Goal: Transaction & Acquisition: Obtain resource

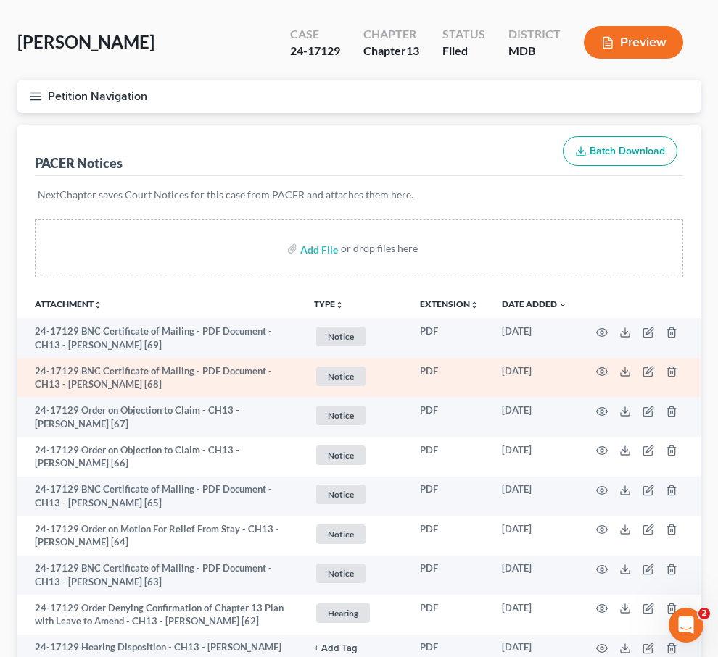
scroll to position [34, 0]
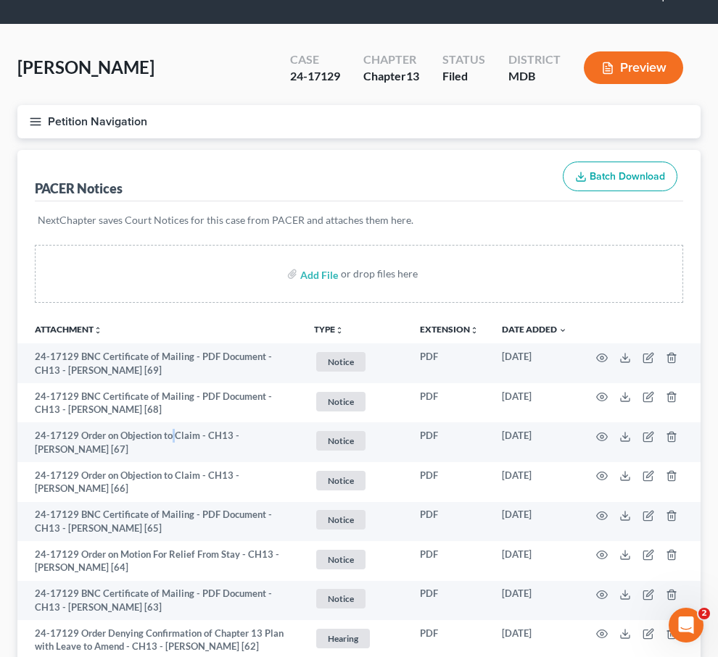
click at [38, 121] on icon "button" at bounding box center [35, 121] width 13 height 13
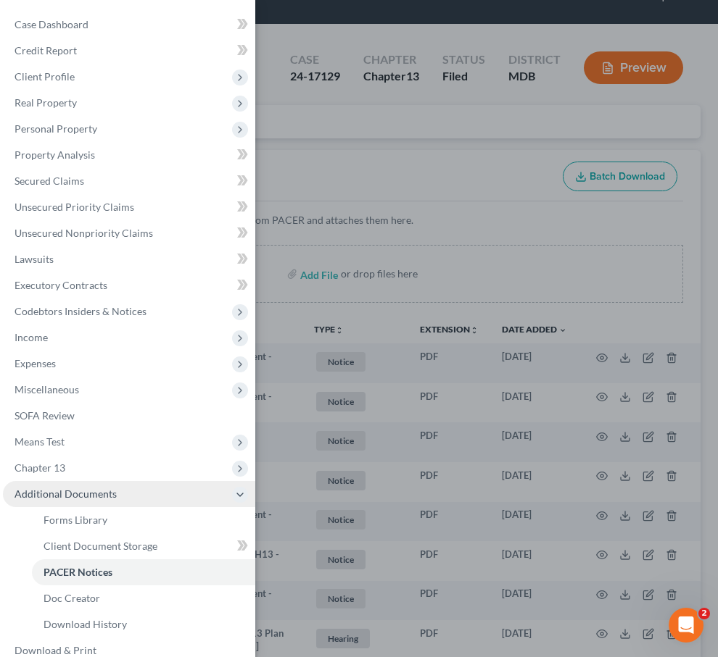
scroll to position [44, 0]
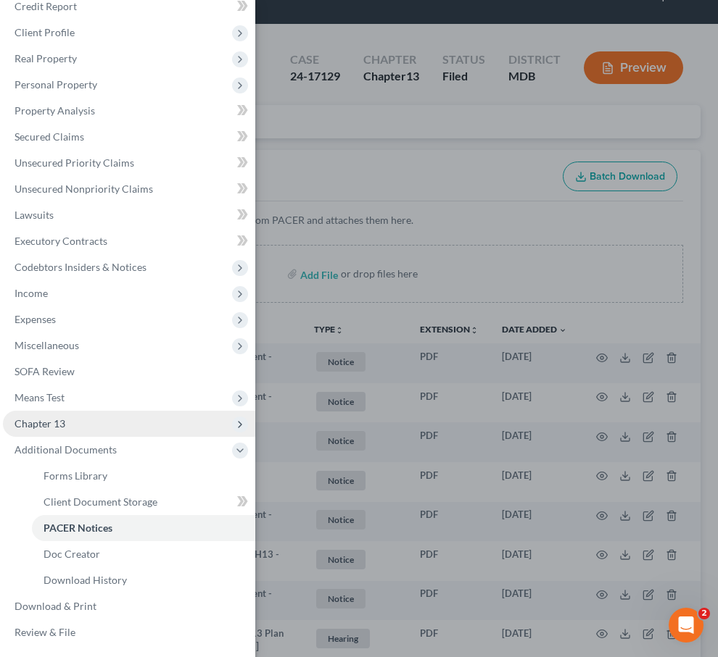
click at [88, 418] on span "Chapter 13" at bounding box center [129, 424] width 252 height 26
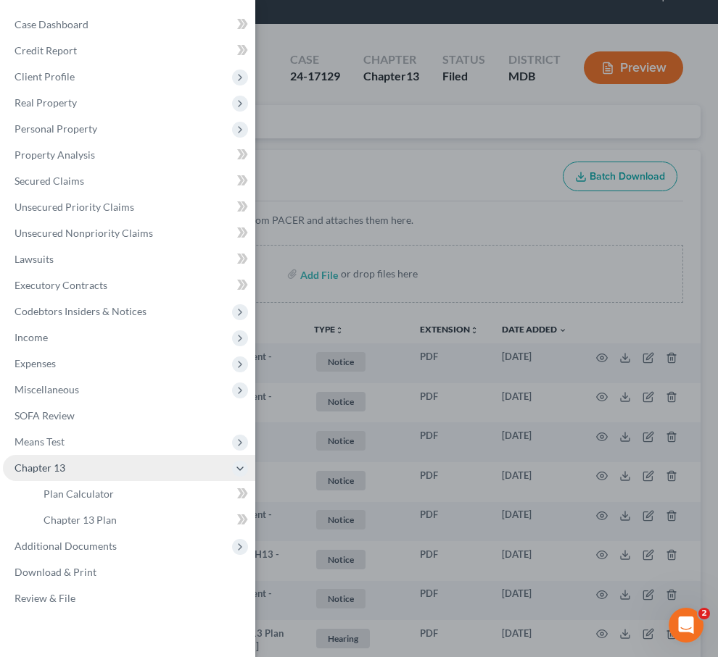
scroll to position [0, 0]
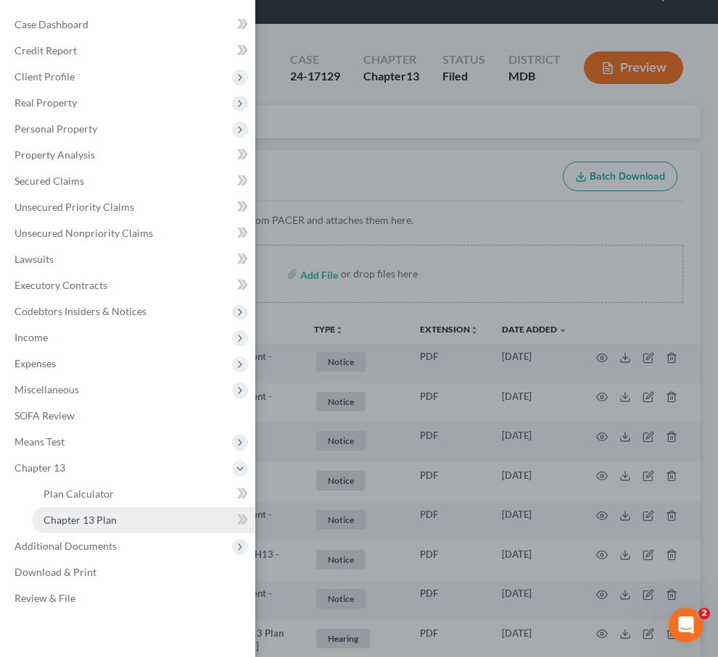
click at [86, 516] on span "Chapter 13 Plan" at bounding box center [79, 520] width 73 height 12
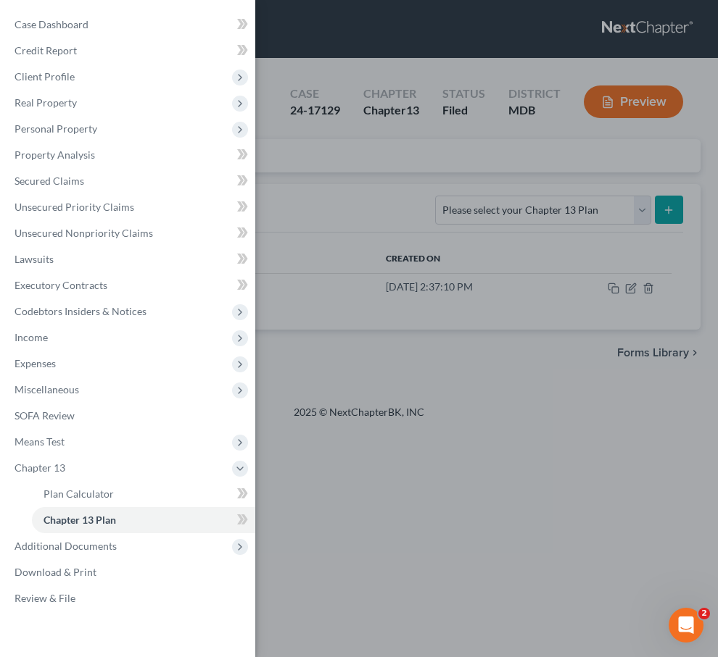
click at [363, 191] on div "Case Dashboard Payments Invoices Payments Payments Credit Report Client Profile" at bounding box center [359, 328] width 718 height 657
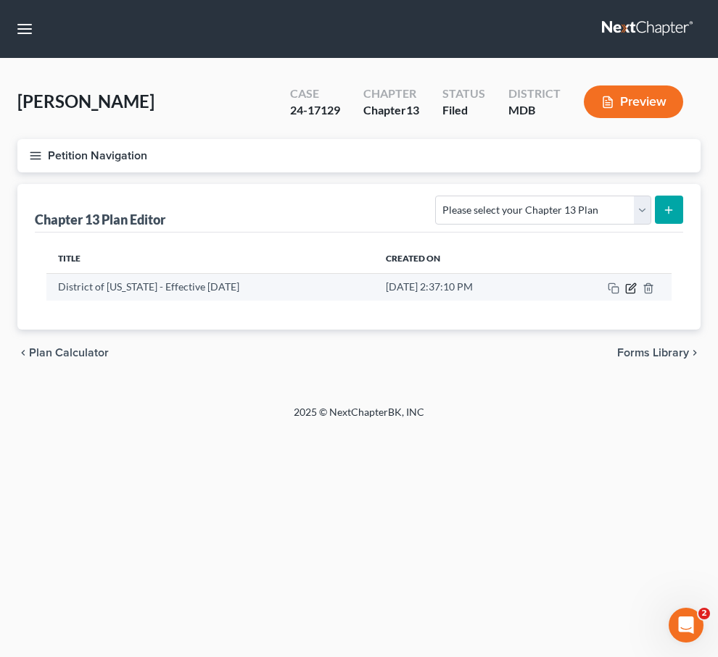
click at [629, 288] on icon "button" at bounding box center [631, 289] width 12 height 12
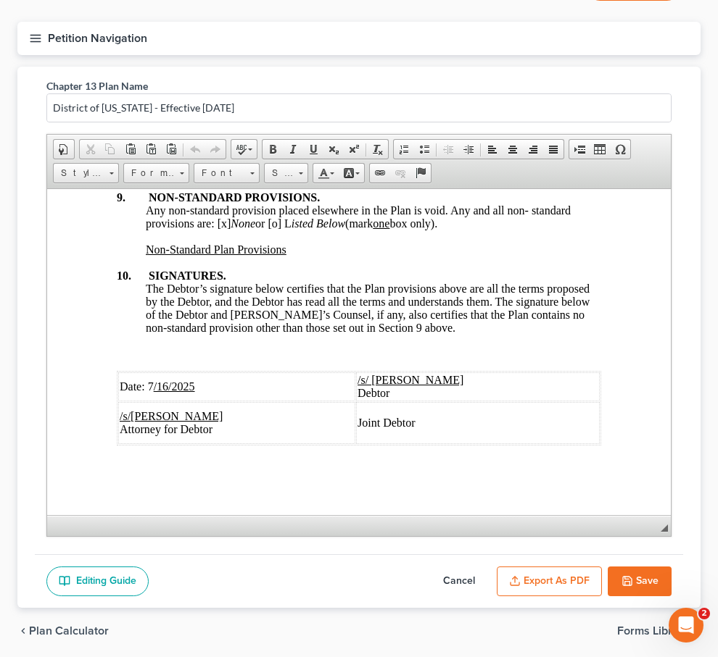
scroll to position [5965, 0]
click at [154, 381] on u "/16/2025" at bounding box center [174, 386] width 41 height 12
click at [167, 385] on u "/16/2025" at bounding box center [174, 386] width 41 height 12
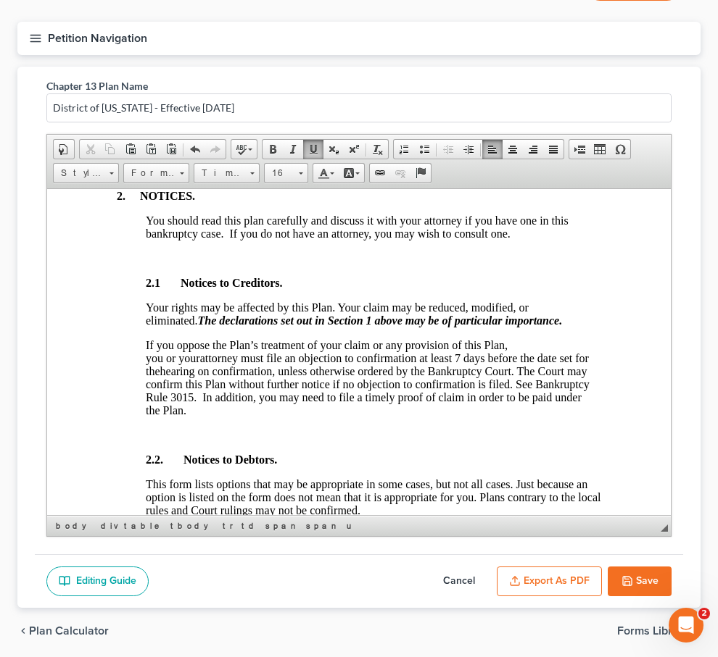
scroll to position [0, 0]
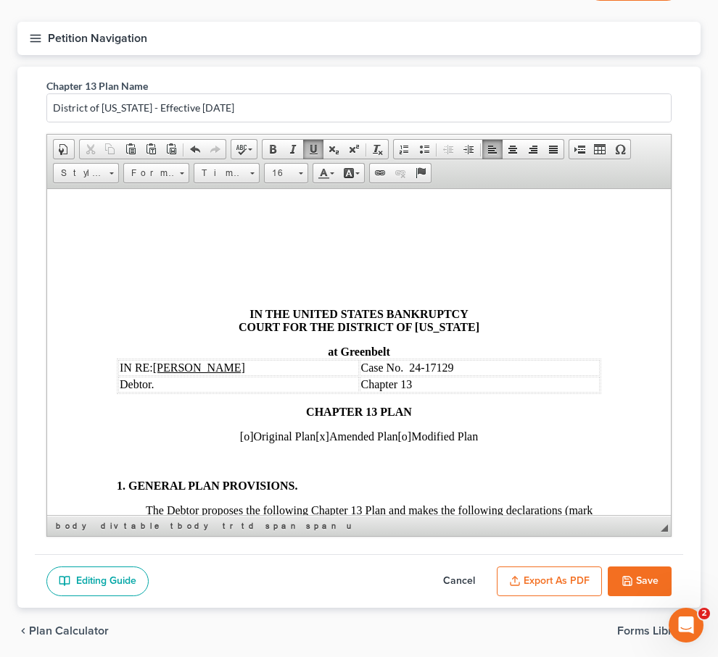
click at [632, 584] on icon "button" at bounding box center [627, 582] width 12 height 12
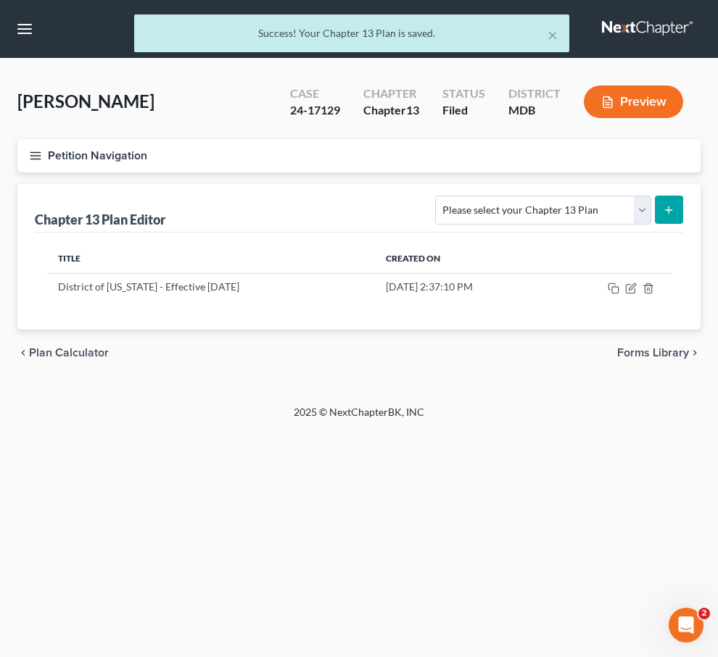
click at [38, 349] on span "Plan Calculator" at bounding box center [69, 353] width 80 height 12
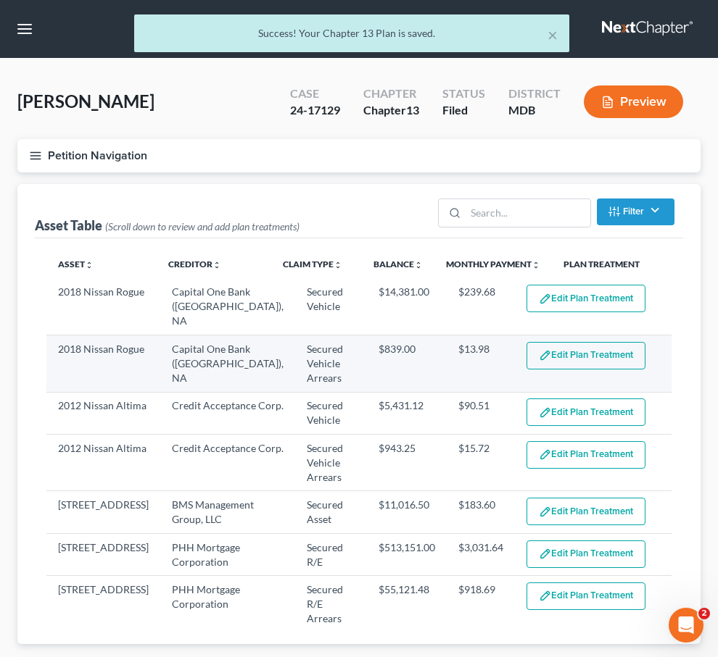
select select "59"
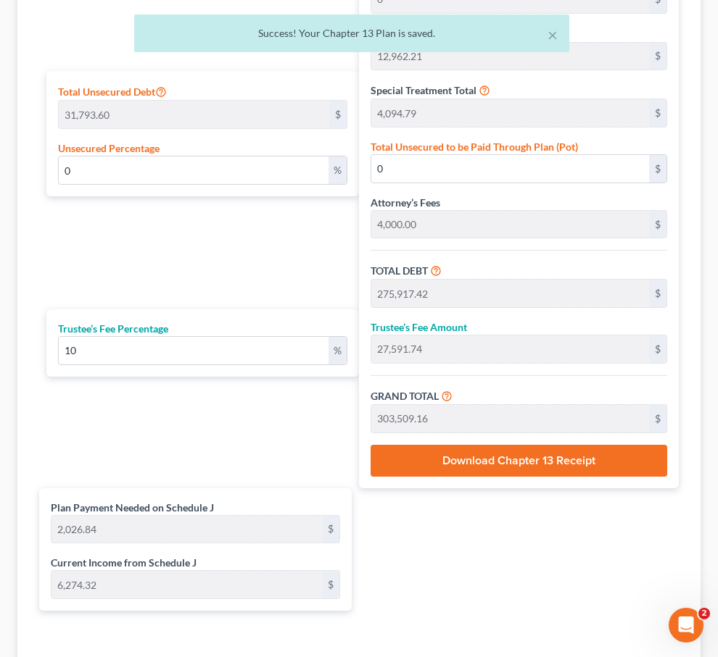
scroll to position [1465, 0]
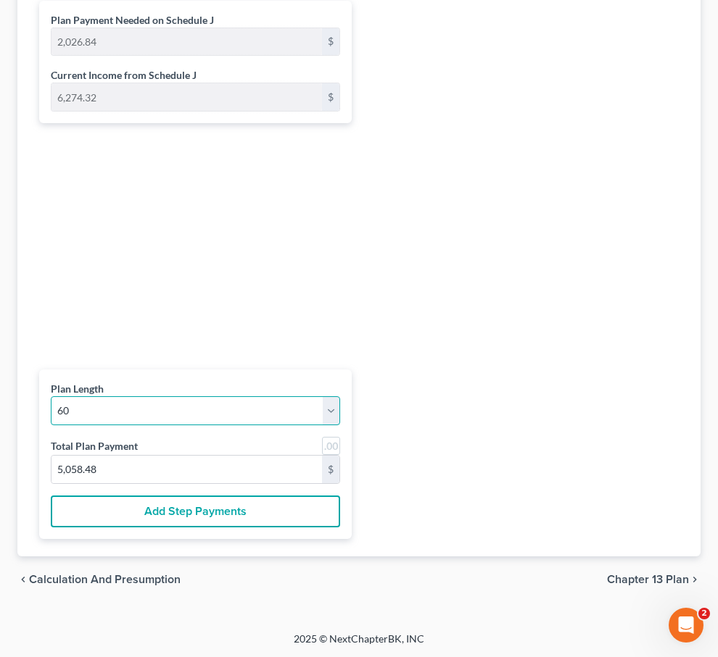
click at [317, 402] on select "1 2 3 4 5 6 7 8 9 10 11 12 13 14 15 16 17 18 19 20 21 22 23 24 25 26 27 28 29 3…" at bounding box center [195, 411] width 289 height 29
select select "73"
click at [51, 397] on select "1 2 3 4 5 6 7 8 9 10 11 12 13 14 15 16 17 18 19 20 21 22 23 24 25 26 27 28 29 3…" at bounding box center [195, 411] width 289 height 29
select select "73"
type input "224,341.36"
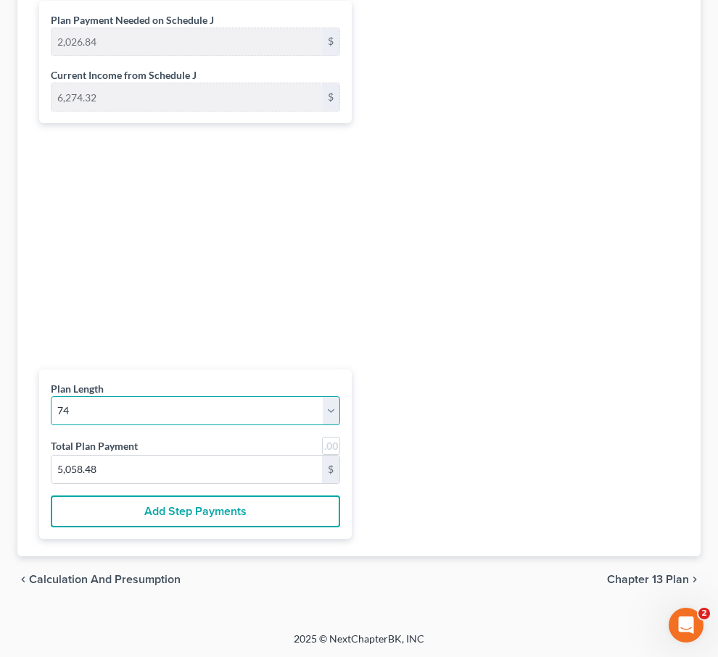
type input "318,360.37"
type input "31,836.03"
type input "350,196.41"
type input "1,700.74"
type input "4,732.38"
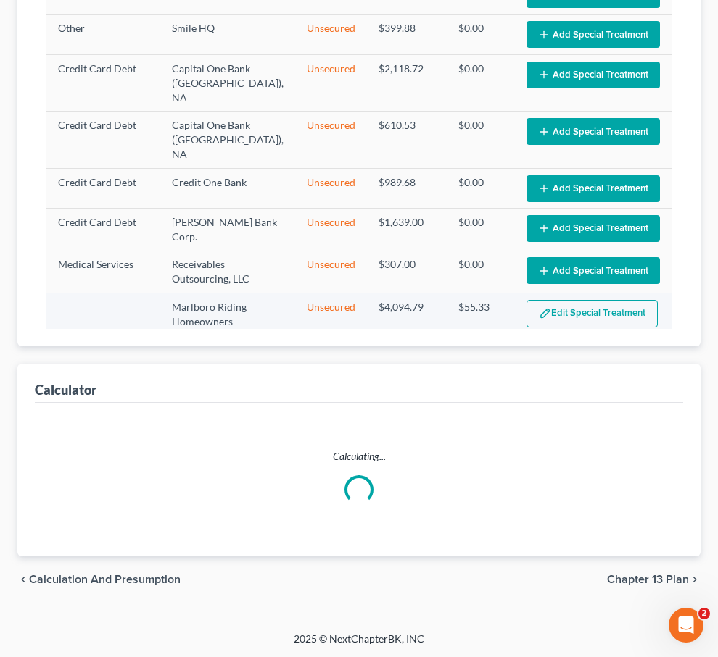
scroll to position [0, 0]
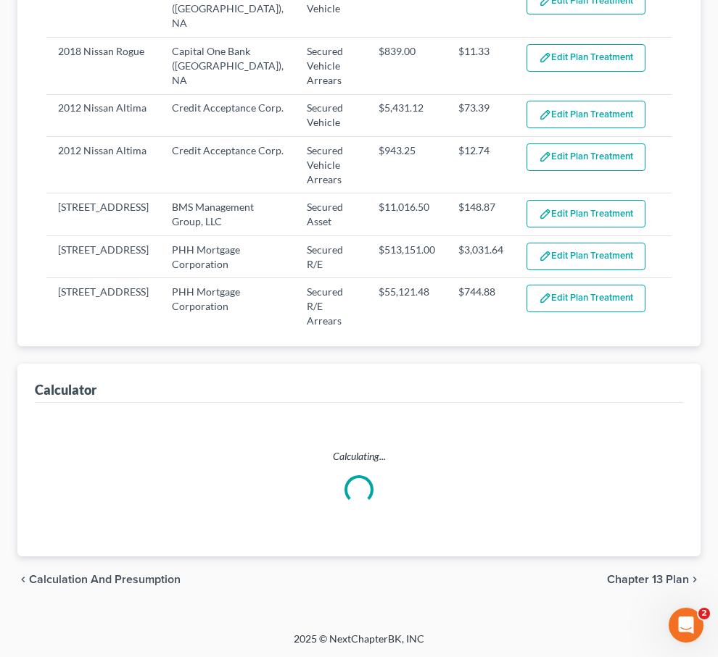
select select "73"
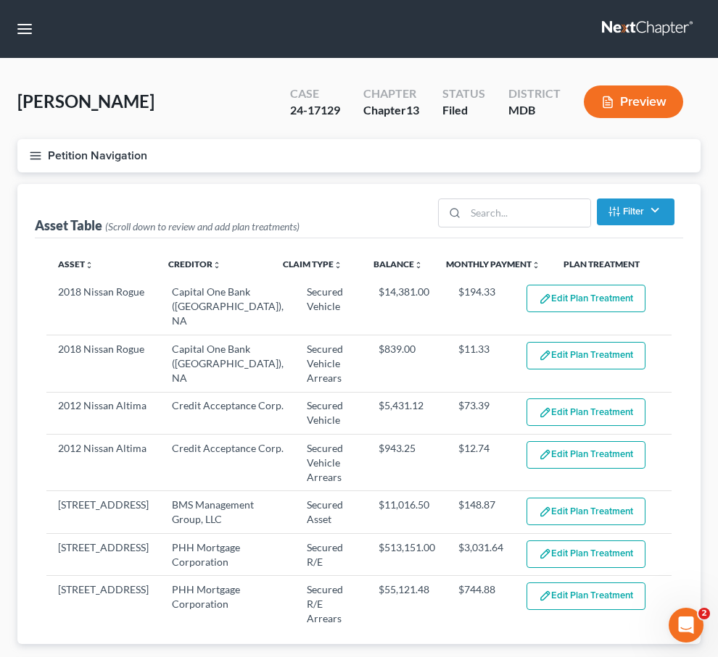
click at [39, 162] on button "Petition Navigation" at bounding box center [358, 155] width 683 height 33
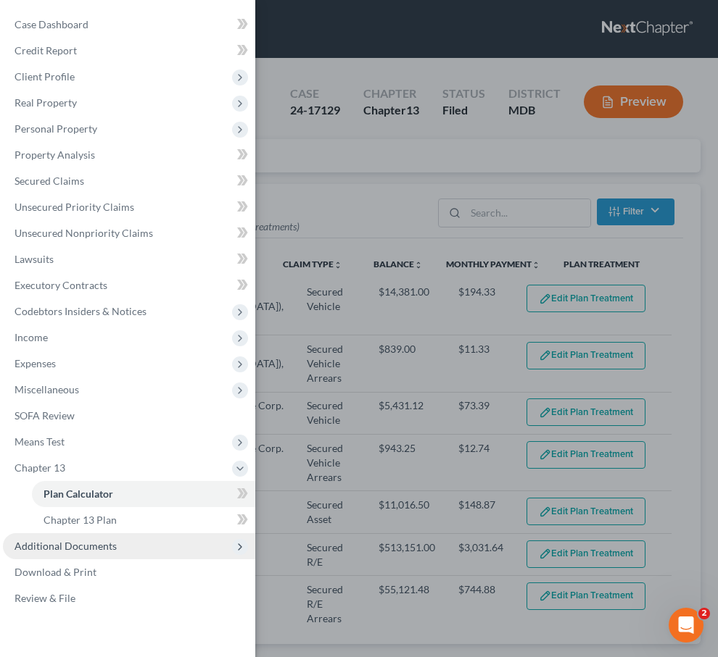
click at [96, 548] on span "Additional Documents" at bounding box center [65, 546] width 102 height 12
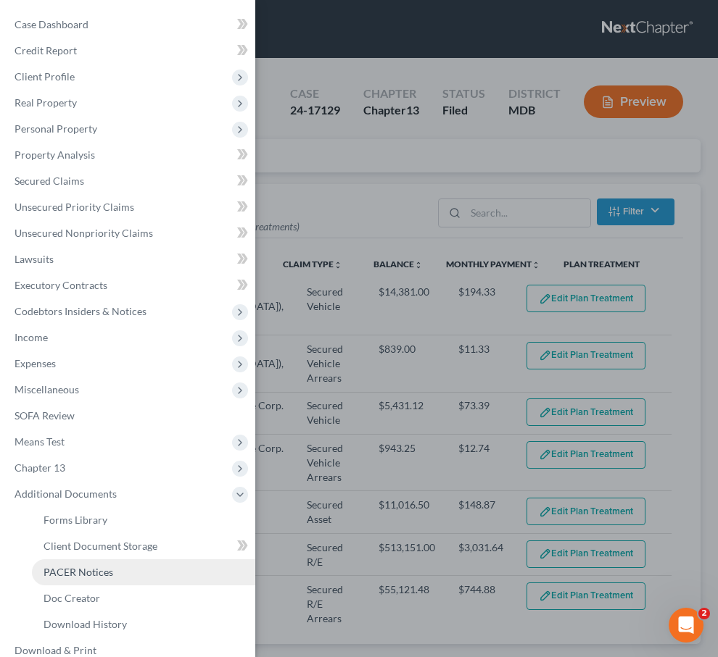
click at [93, 569] on span "PACER Notices" at bounding box center [78, 572] width 70 height 12
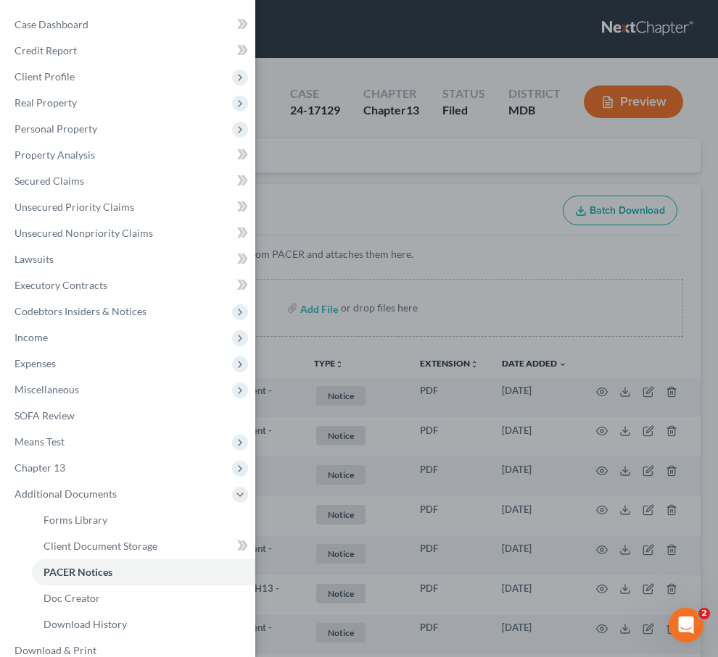
click at [327, 191] on div "Case Dashboard Payments Invoices Payments Payments Credit Report Client Profile" at bounding box center [359, 328] width 718 height 657
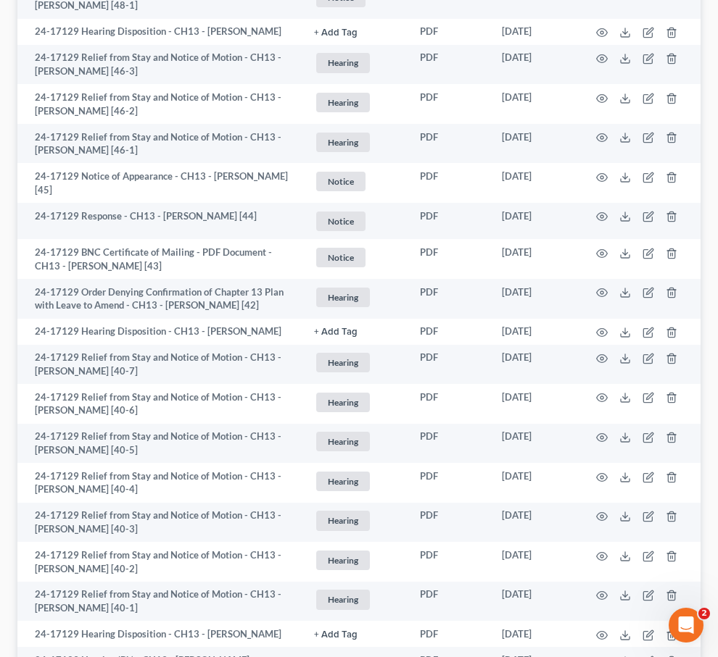
scroll to position [2773, 0]
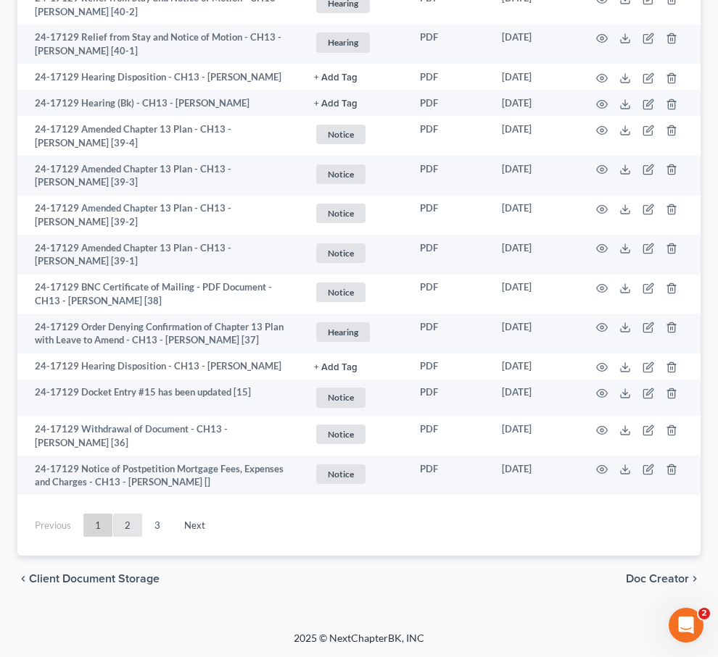
click at [121, 528] on link "2" at bounding box center [127, 525] width 29 height 23
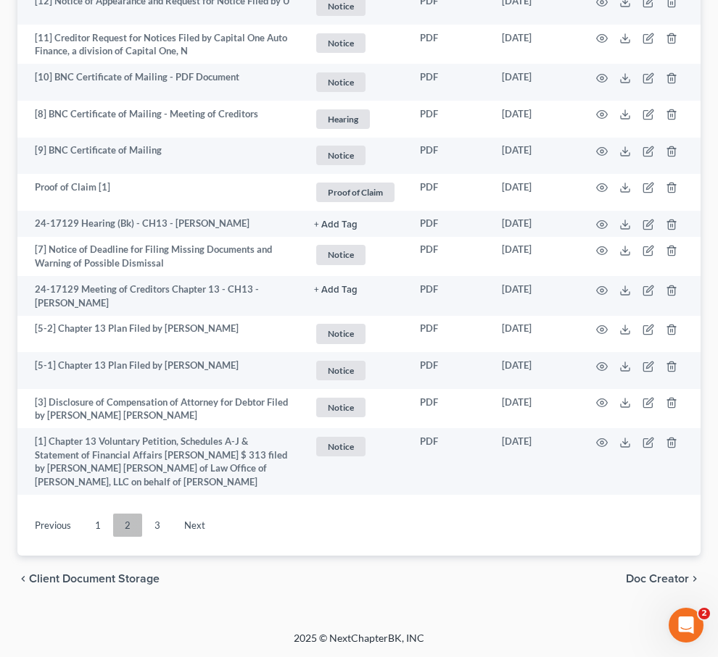
scroll to position [2773, 0]
click at [121, 528] on link "2" at bounding box center [127, 525] width 29 height 23
click at [124, 520] on link "2" at bounding box center [127, 525] width 29 height 23
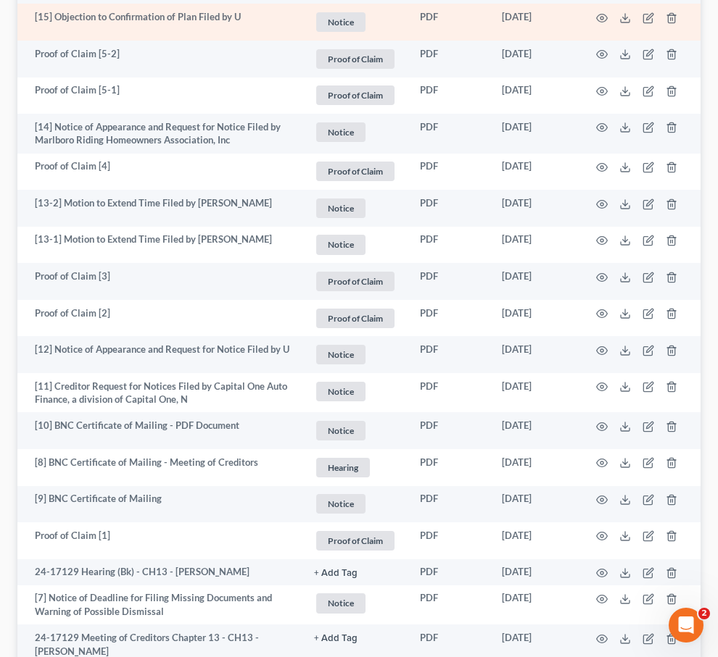
scroll to position [2399, 0]
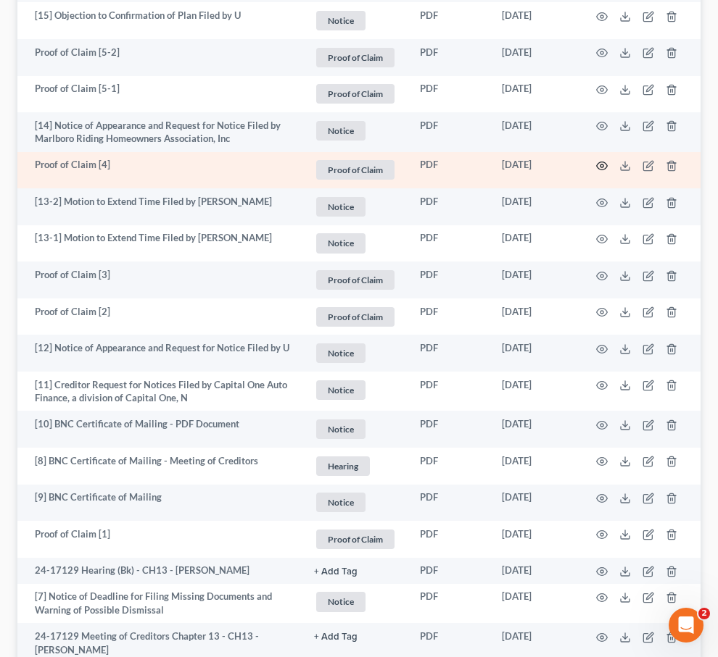
click at [602, 167] on circle "button" at bounding box center [601, 166] width 3 height 3
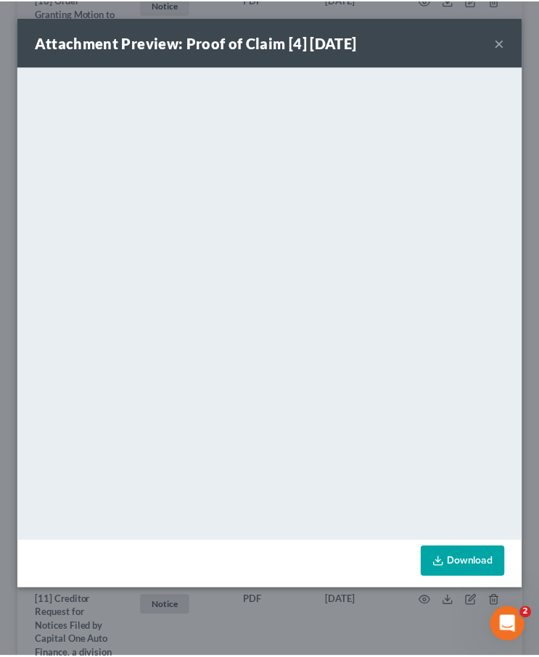
scroll to position [4379, 0]
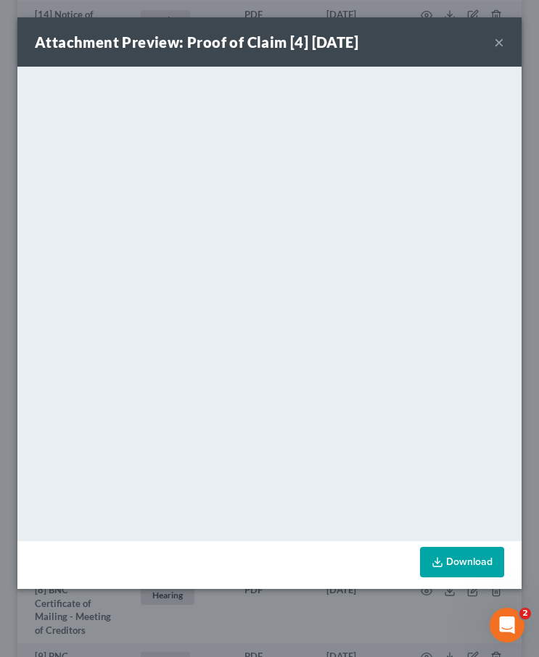
click at [497, 40] on button "×" at bounding box center [499, 41] width 10 height 17
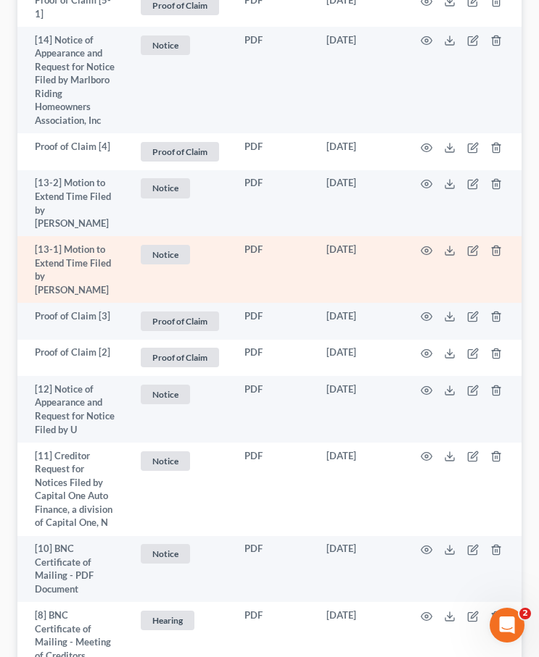
scroll to position [4356, 0]
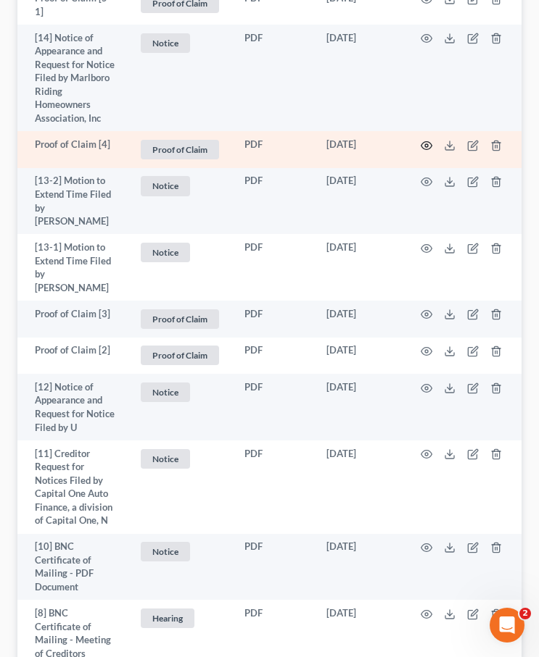
click at [424, 152] on icon "button" at bounding box center [426, 146] width 12 height 12
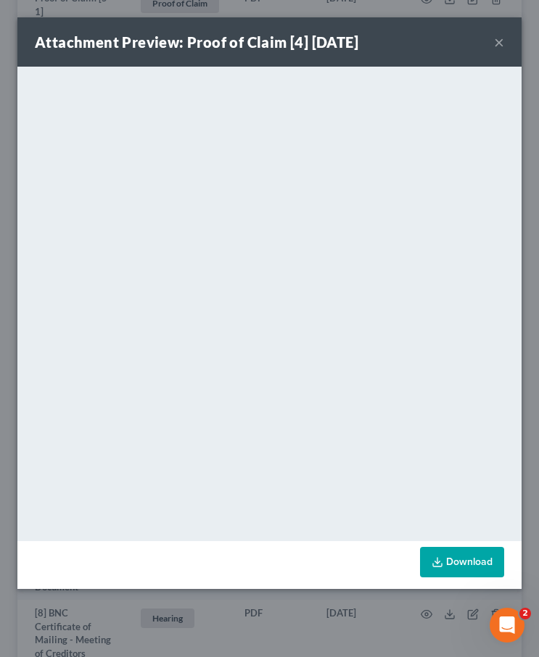
click at [502, 43] on button "×" at bounding box center [499, 41] width 10 height 17
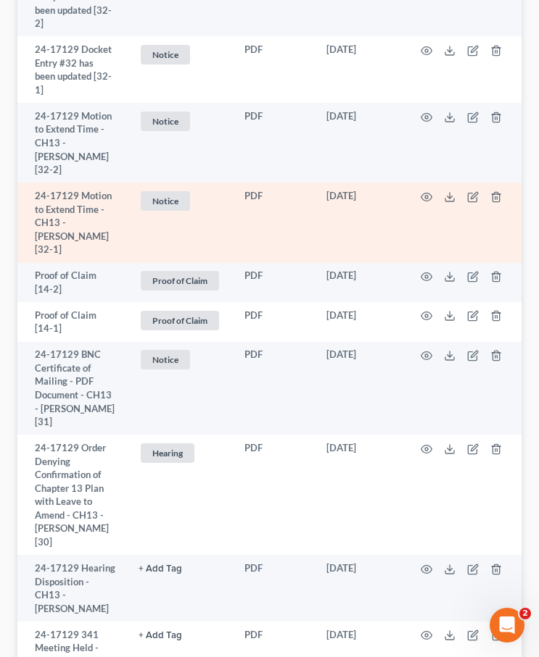
scroll to position [0, 0]
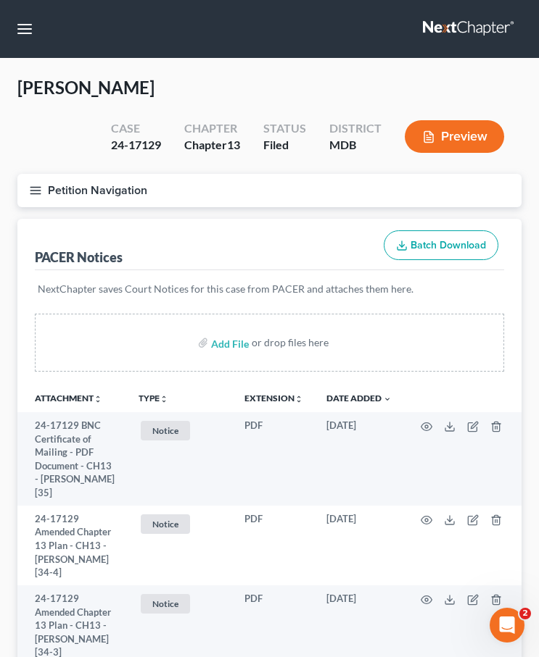
click at [34, 196] on button "Petition Navigation" at bounding box center [269, 190] width 504 height 33
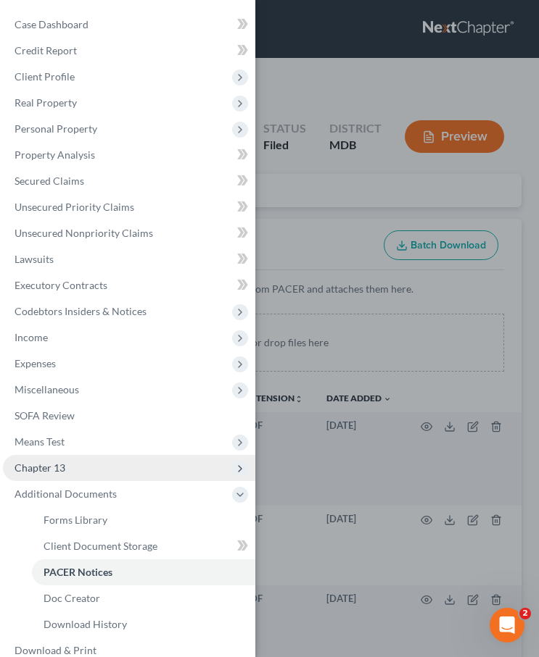
click at [96, 468] on span "Chapter 13" at bounding box center [129, 468] width 252 height 26
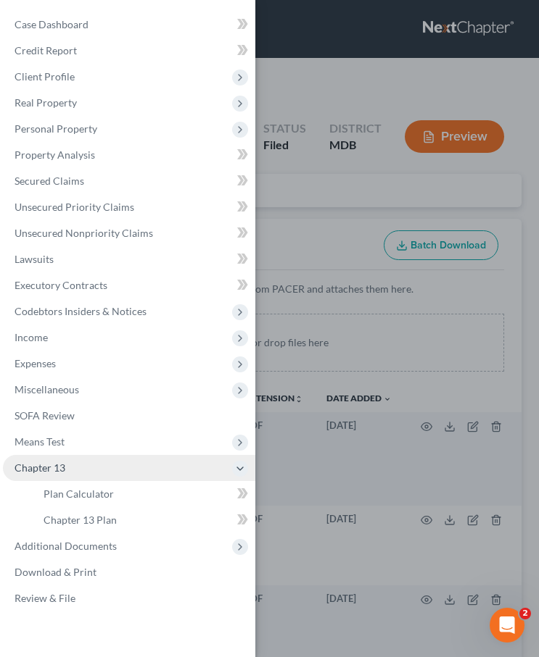
click at [96, 468] on span "Chapter 13" at bounding box center [129, 468] width 252 height 26
click at [94, 476] on span "Chapter 13" at bounding box center [129, 468] width 252 height 26
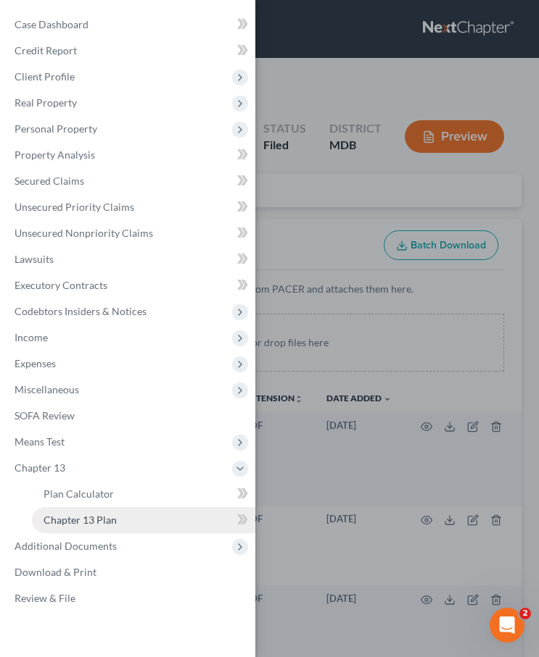
click at [82, 524] on span "Chapter 13 Plan" at bounding box center [79, 520] width 73 height 12
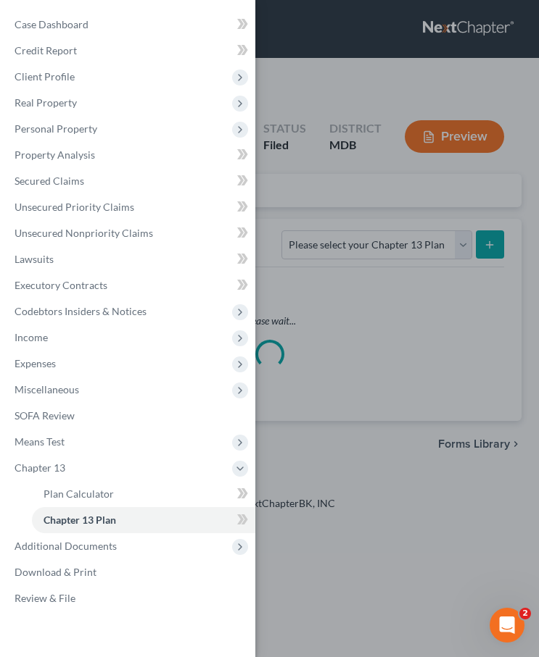
click at [288, 210] on div "Case Dashboard Payments Invoices Payments Payments Credit Report Client Profile" at bounding box center [269, 328] width 539 height 657
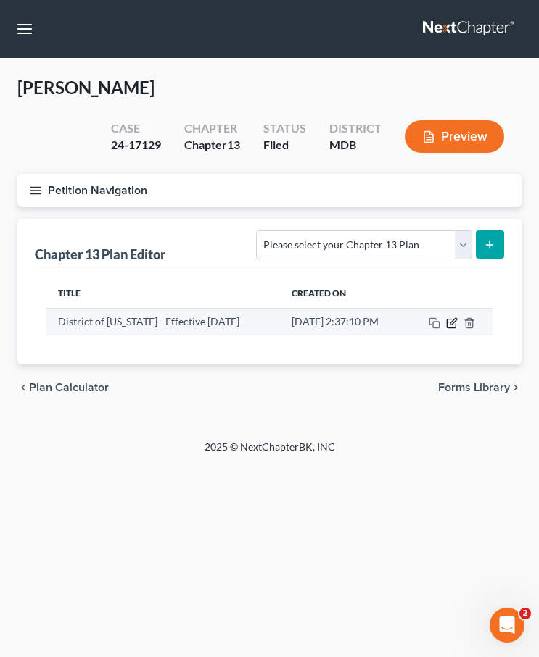
click at [451, 323] on icon "button" at bounding box center [452, 324] width 12 height 12
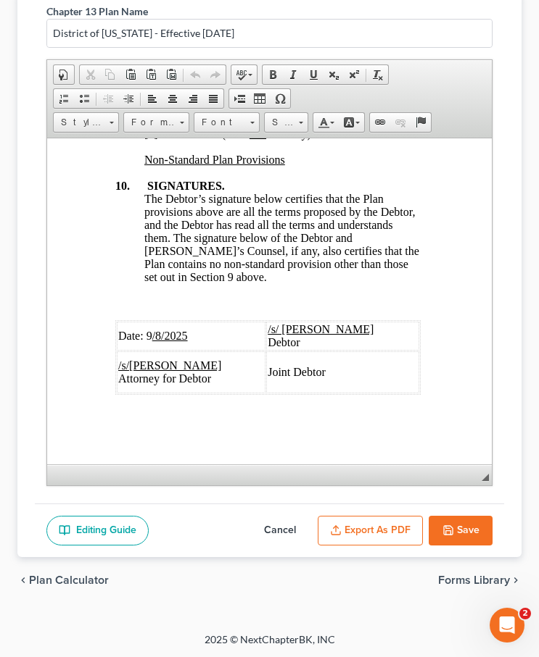
scroll to position [7587, 1]
click at [152, 335] on span "Date: 9 /8/2025" at bounding box center [153, 335] width 70 height 12
click at [360, 529] on button "Export as PDF" at bounding box center [370, 531] width 105 height 30
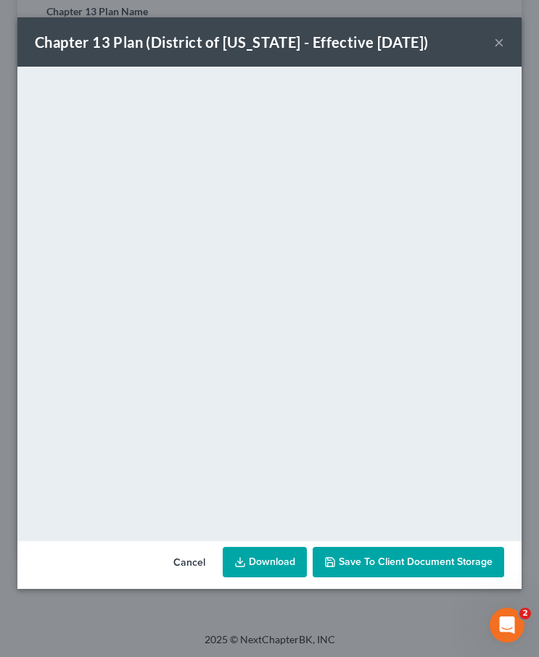
click at [271, 558] on link "Download" at bounding box center [265, 562] width 84 height 30
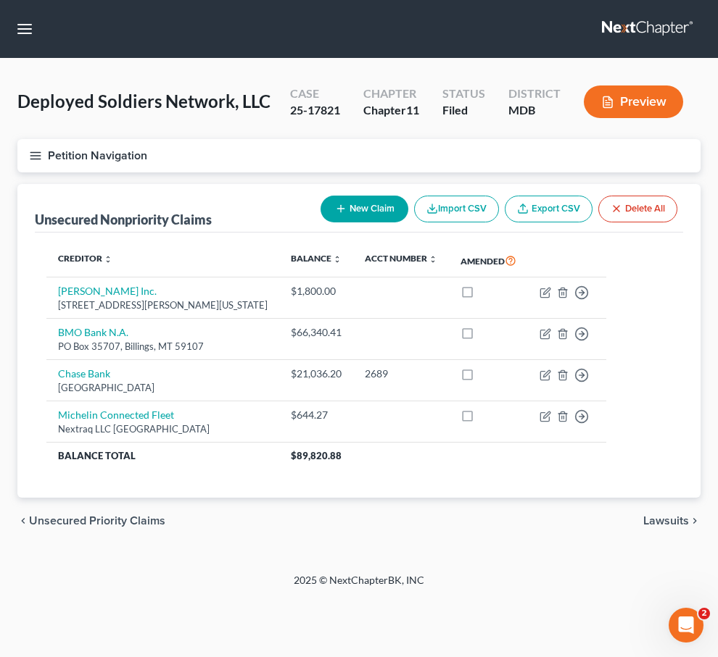
click at [647, 25] on link at bounding box center [648, 29] width 93 height 26
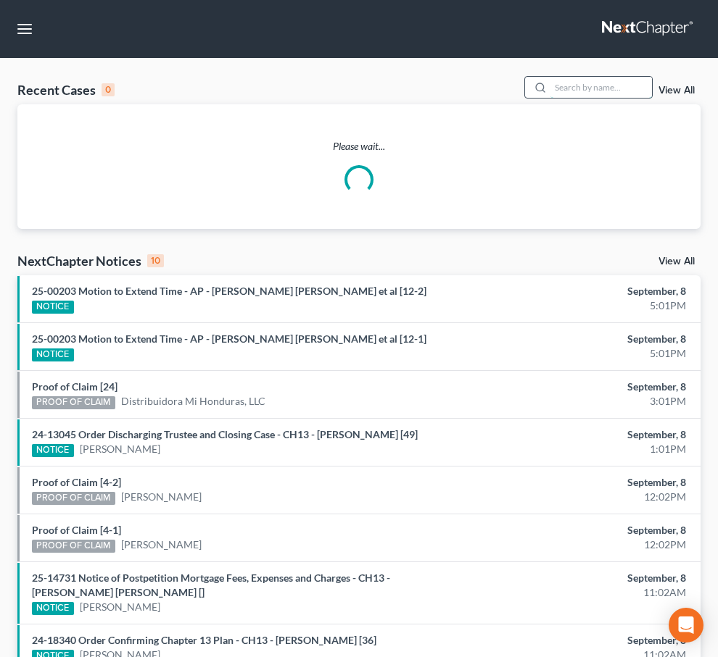
click at [614, 92] on input "search" at bounding box center [600, 87] width 101 height 21
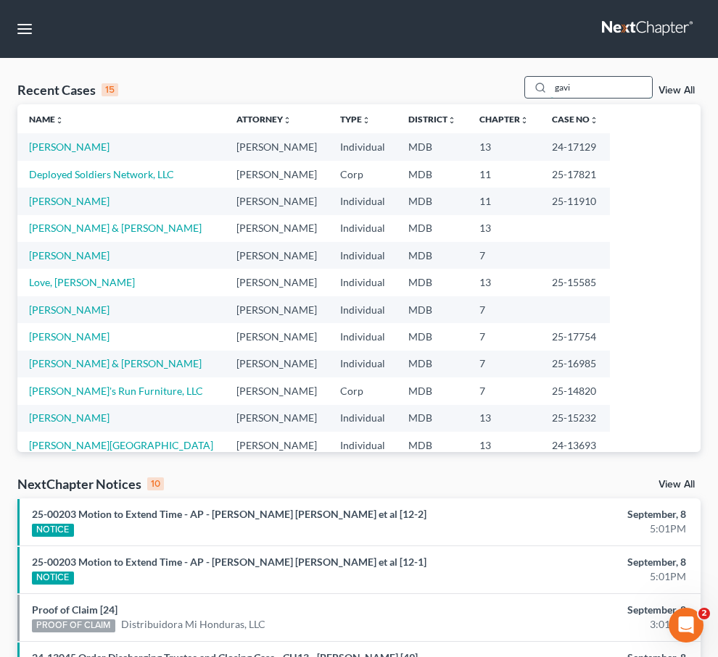
type input "gavi"
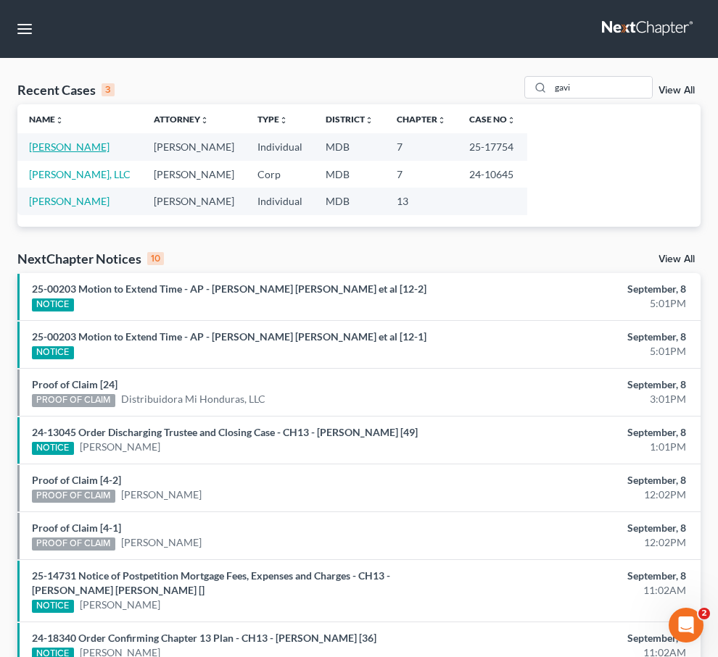
click at [33, 144] on link "[PERSON_NAME]" at bounding box center [69, 147] width 80 height 12
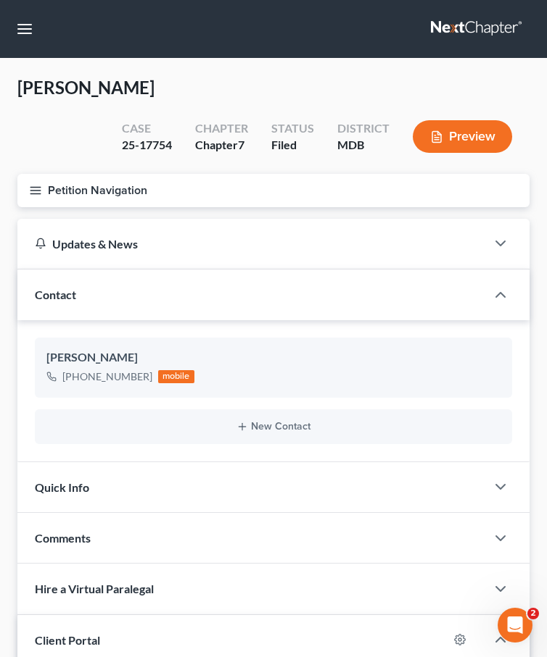
click at [36, 192] on icon "button" at bounding box center [35, 190] width 13 height 13
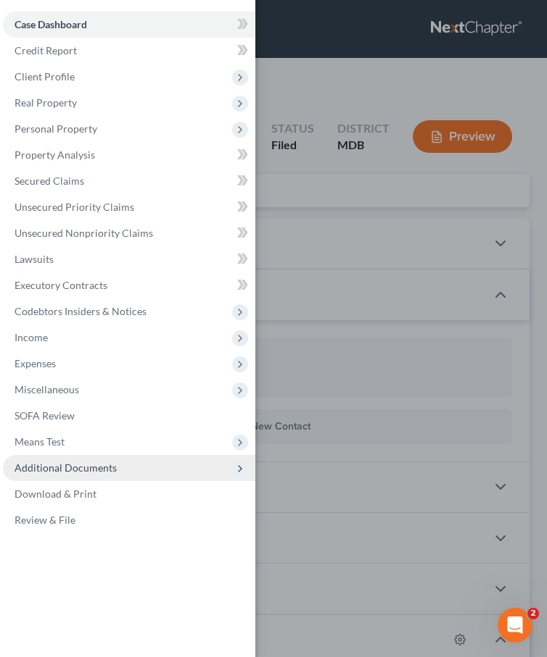
click at [54, 455] on span "Additional Documents" at bounding box center [129, 468] width 252 height 26
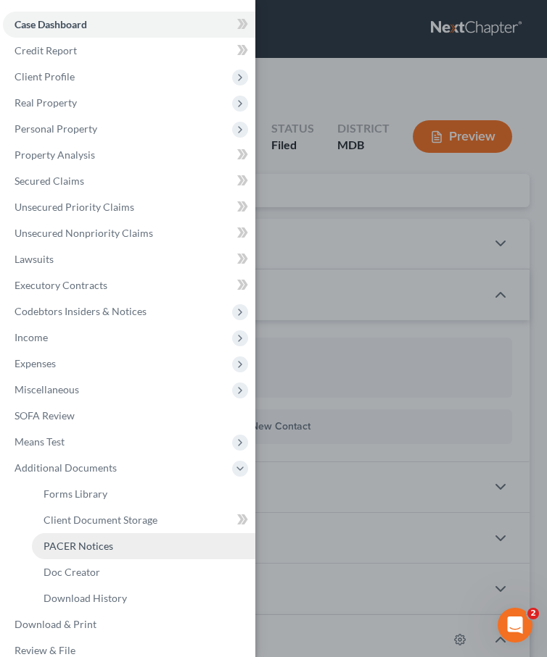
click at [60, 539] on link "PACER Notices" at bounding box center [143, 547] width 223 height 26
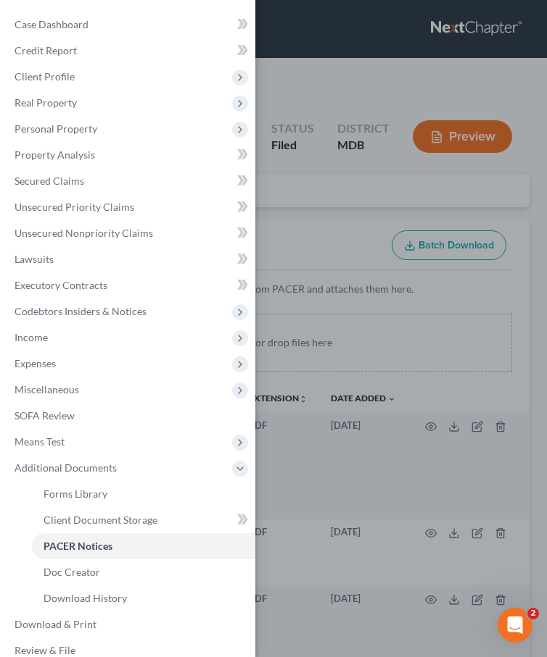
click at [310, 94] on div "Case Dashboard Payments Invoices Payments Payments Credit Report Client Profile" at bounding box center [273, 328] width 547 height 657
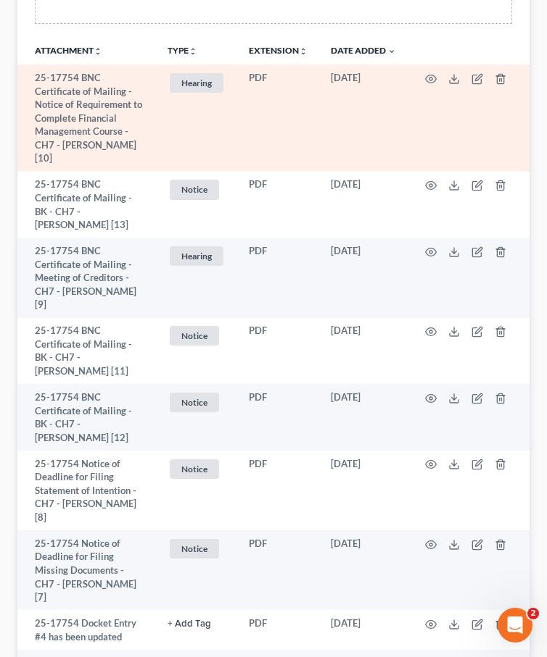
scroll to position [401, 0]
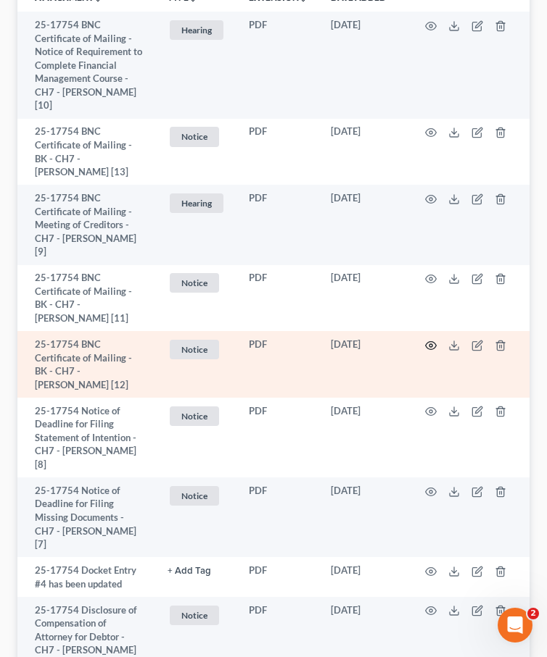
click at [435, 340] on icon "button" at bounding box center [431, 346] width 12 height 12
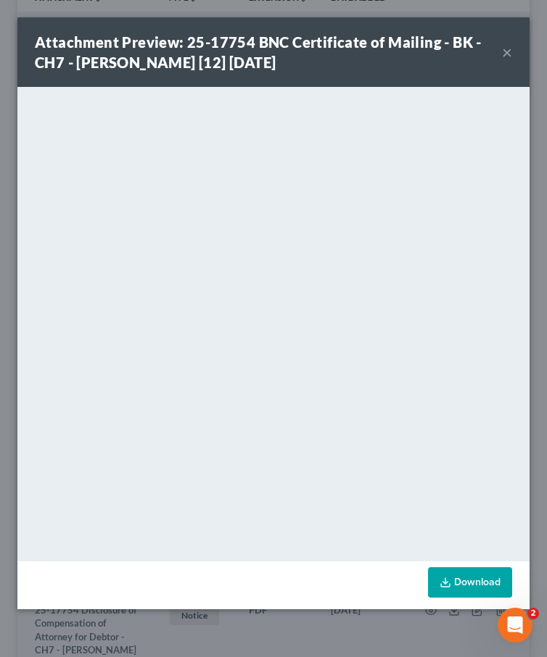
click at [509, 55] on button "×" at bounding box center [507, 51] width 10 height 17
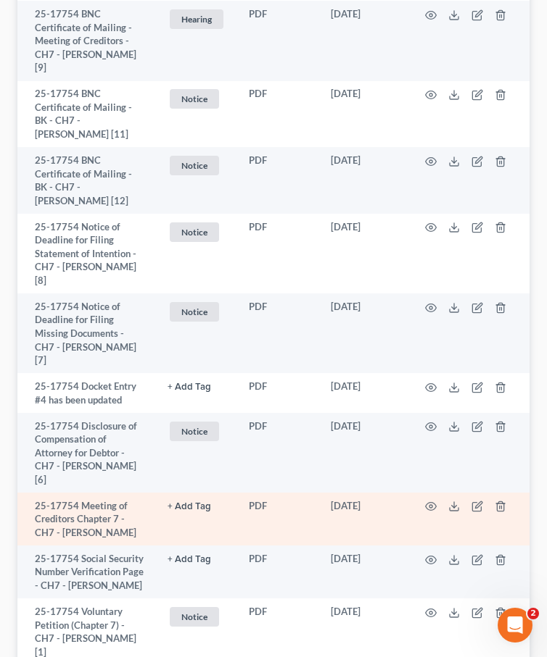
scroll to position [678, 0]
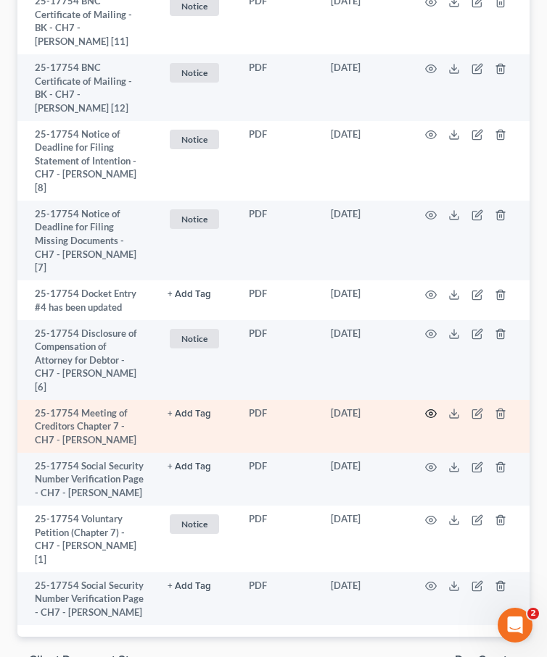
click at [434, 410] on icon "button" at bounding box center [431, 414] width 11 height 8
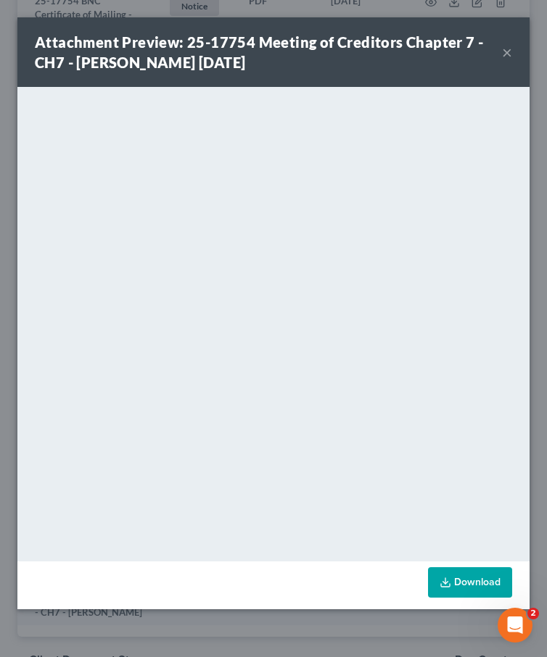
click at [510, 50] on button "×" at bounding box center [507, 51] width 10 height 17
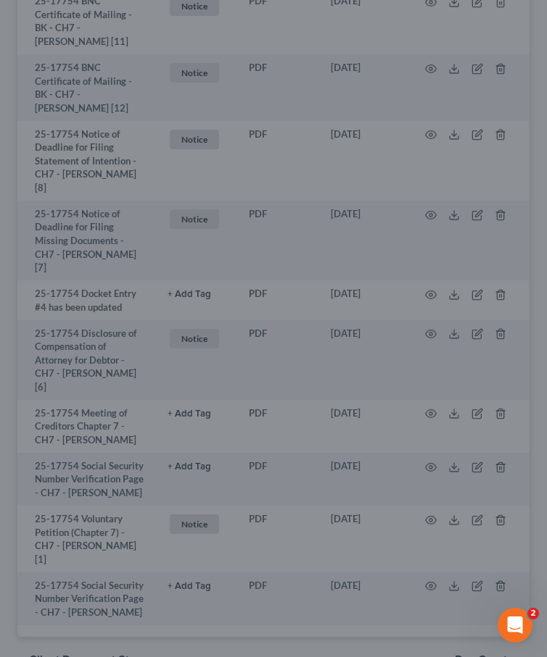
click at [496, 56] on div "Attachment Preview: 25-17754 Meeting of Creditors Chapter 7 - CH7 - [PERSON_NAM…" at bounding box center [273, 86] width 445 height 61
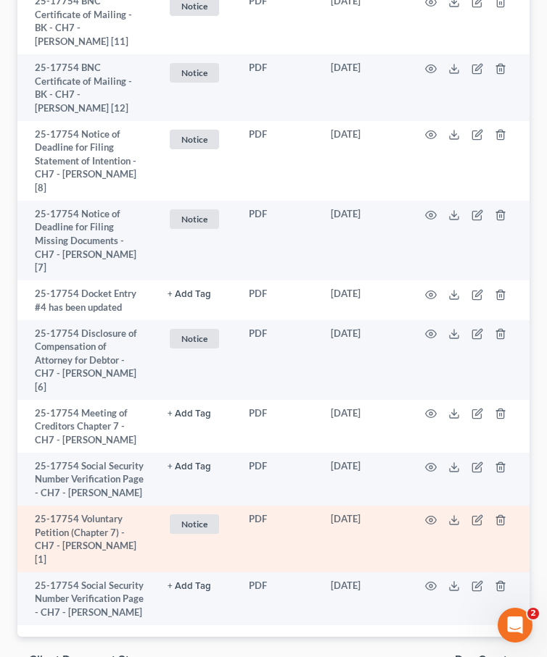
drag, startPoint x: 390, startPoint y: 172, endPoint x: 389, endPoint y: 484, distance: 311.7
click at [389, 484] on tbody "25-17754 BNC Certificate of Mailing - Notice of Requirement to Complete Financi…" at bounding box center [273, 180] width 512 height 891
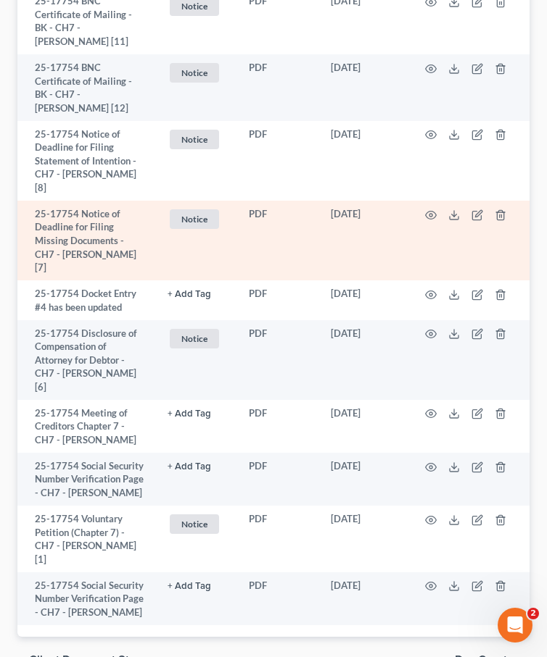
click at [309, 213] on td "PDF" at bounding box center [278, 241] width 82 height 80
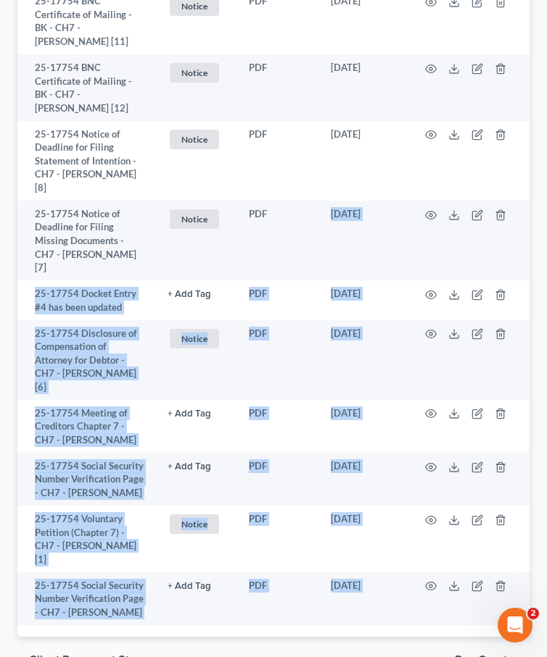
drag, startPoint x: 309, startPoint y: 213, endPoint x: 309, endPoint y: 702, distance: 489.3
click at [309, 657] on html "Home New Case Client Portal Law Office of [PERSON_NAME], LLC [PERSON_NAME][EMAI…" at bounding box center [273, 30] width 547 height 1416
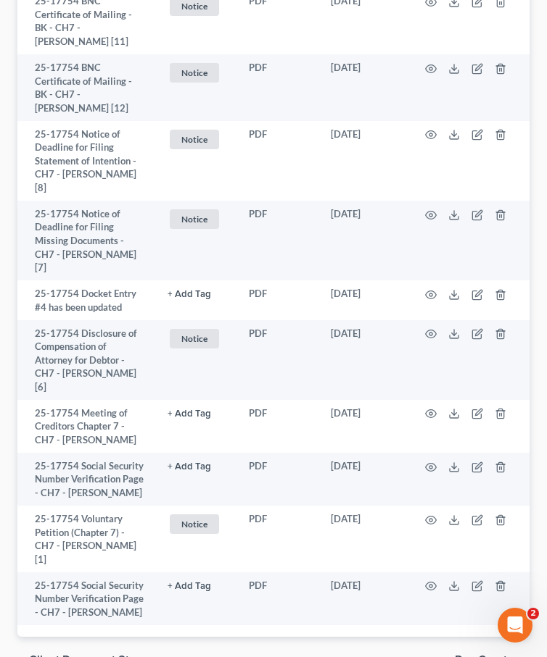
click at [249, 637] on div "chevron_left Client Document Storage Doc Creator chevron_right" at bounding box center [273, 660] width 512 height 46
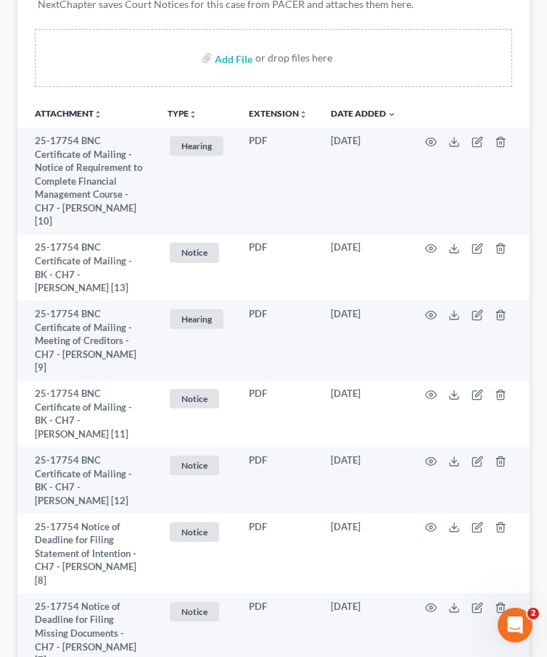
scroll to position [0, 0]
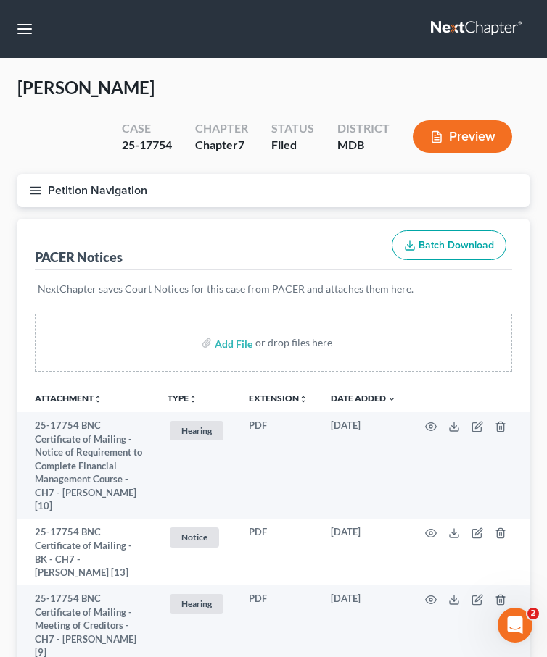
click at [452, 25] on link at bounding box center [477, 29] width 93 height 26
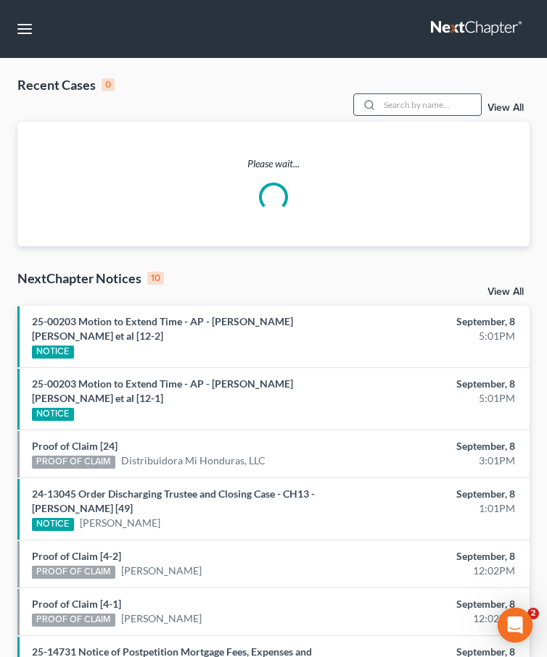
click at [425, 102] on input "search" at bounding box center [429, 104] width 101 height 21
type input "deployed"
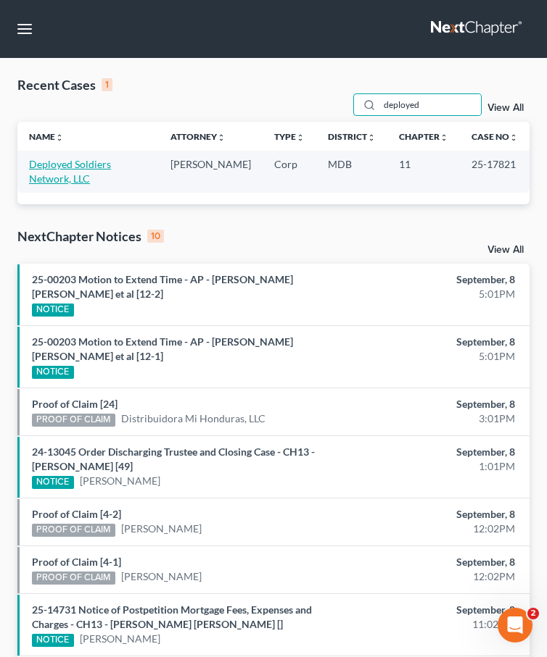
click at [34, 165] on link "Deployed Soldiers Network, LLC" at bounding box center [70, 171] width 82 height 27
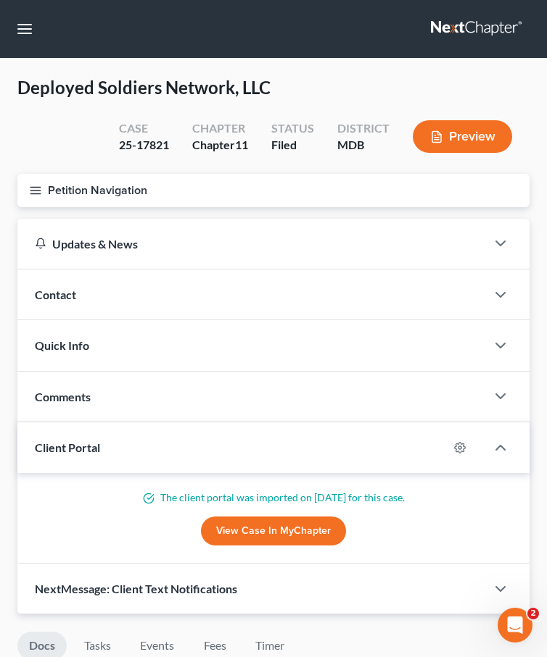
click at [33, 196] on icon "button" at bounding box center [35, 190] width 13 height 13
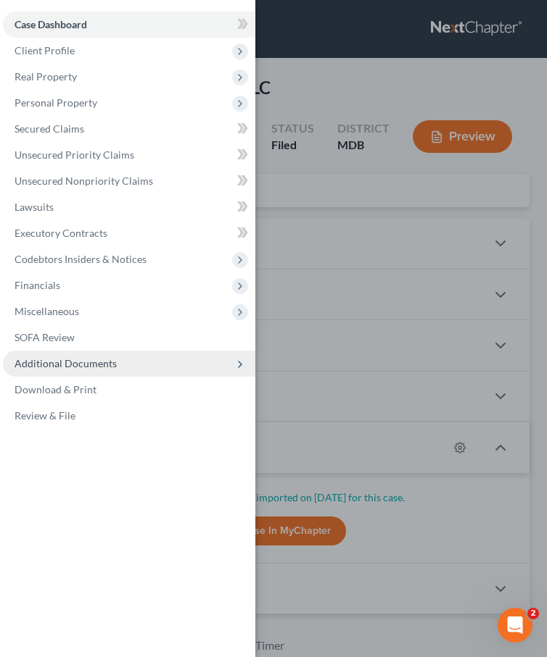
click at [49, 362] on span "Additional Documents" at bounding box center [65, 363] width 102 height 12
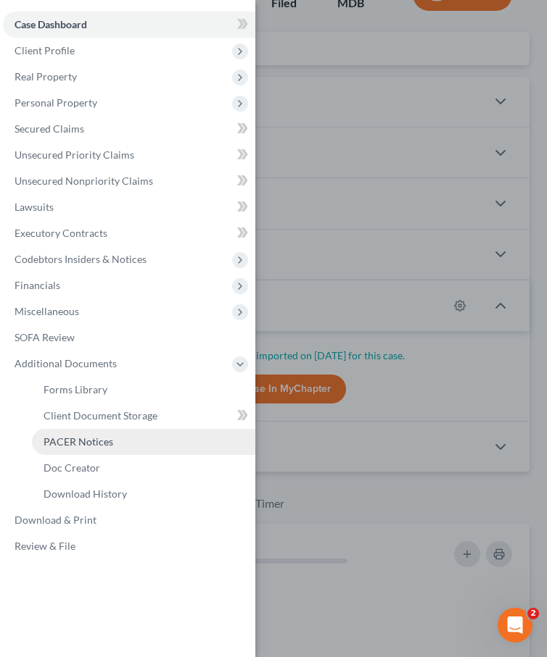
scroll to position [149, 0]
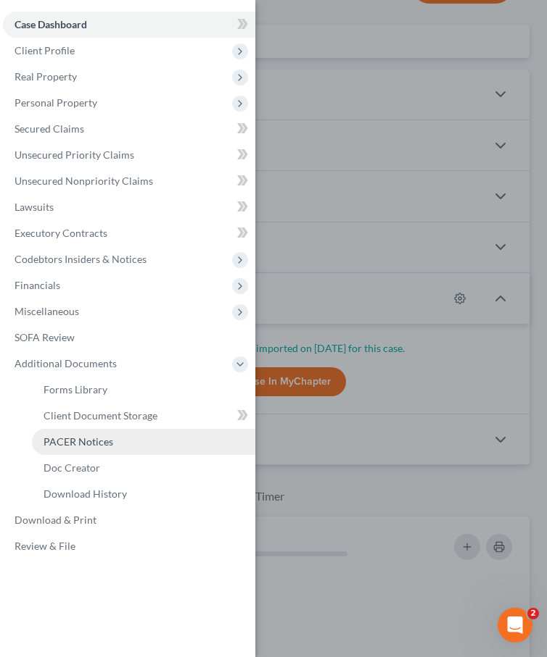
click at [65, 447] on span "PACER Notices" at bounding box center [78, 442] width 70 height 12
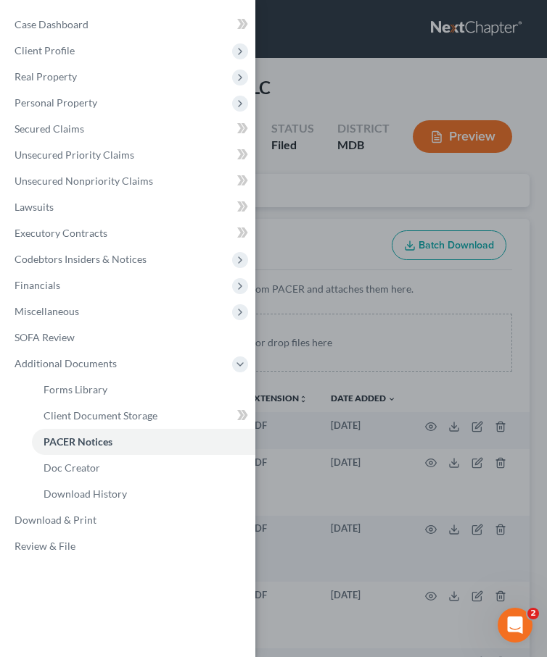
click at [286, 40] on div "Case Dashboard Payments Invoices Payments Payments Credit Report Client Profile" at bounding box center [273, 328] width 547 height 657
